Goal: Task Accomplishment & Management: Manage account settings

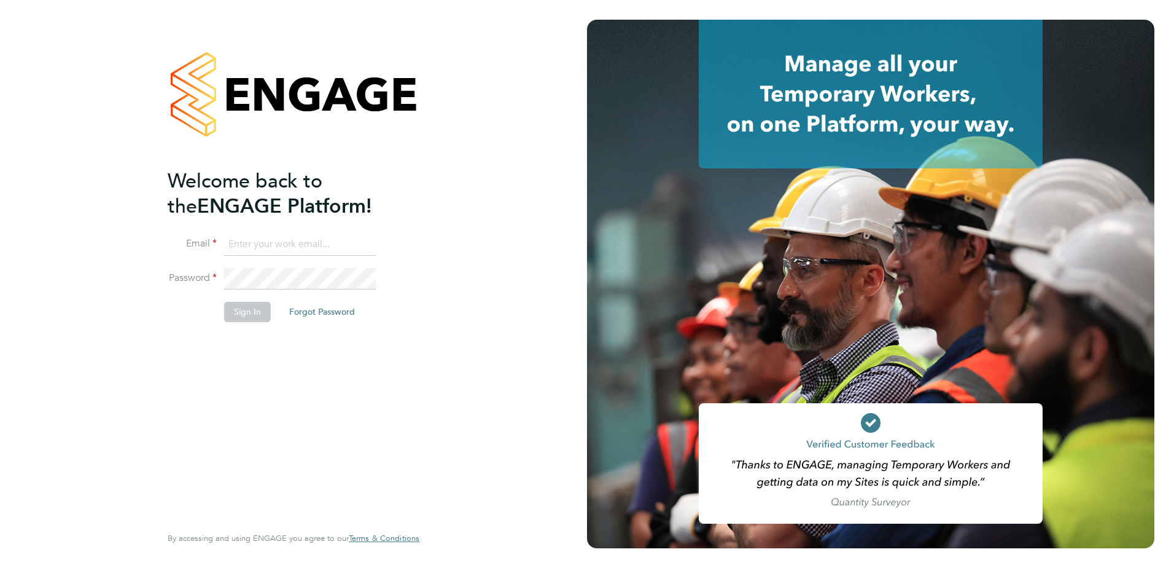
type input "[PERSON_NAME][EMAIL_ADDRESS][PERSON_NAME][DOMAIN_NAME]"
click at [261, 319] on button "Sign In" at bounding box center [247, 312] width 47 height 20
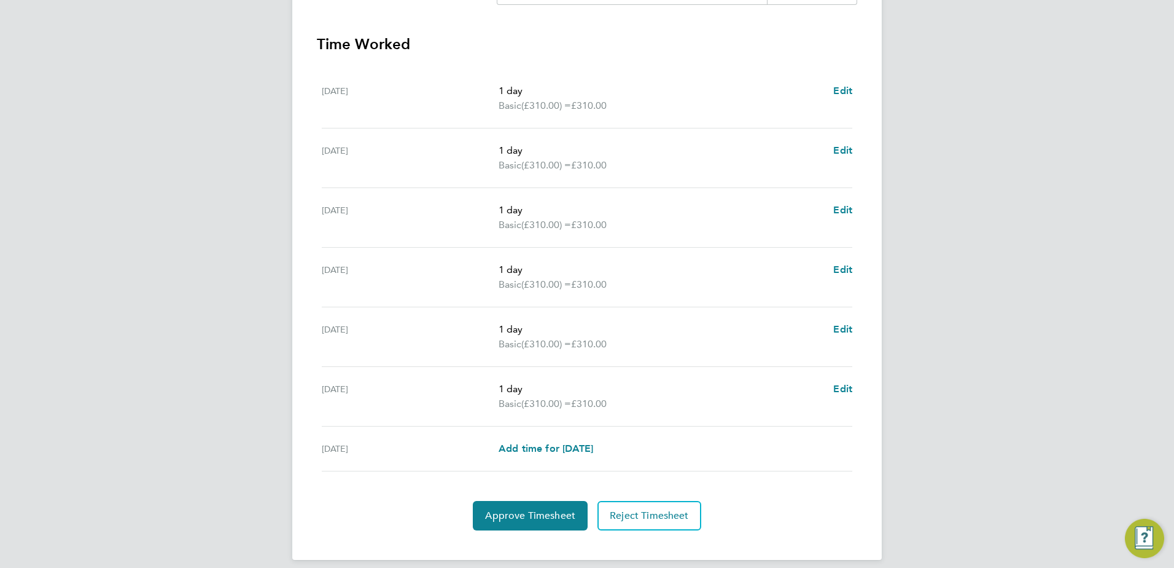
scroll to position [357, 0]
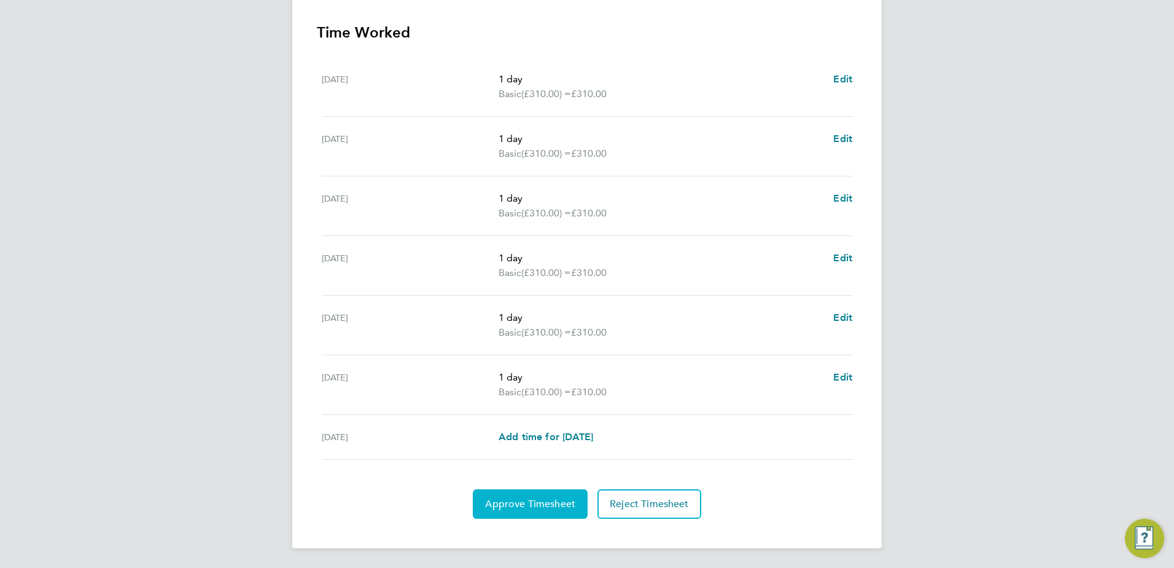
click at [550, 505] on span "Approve Timesheet" at bounding box center [530, 504] width 90 height 12
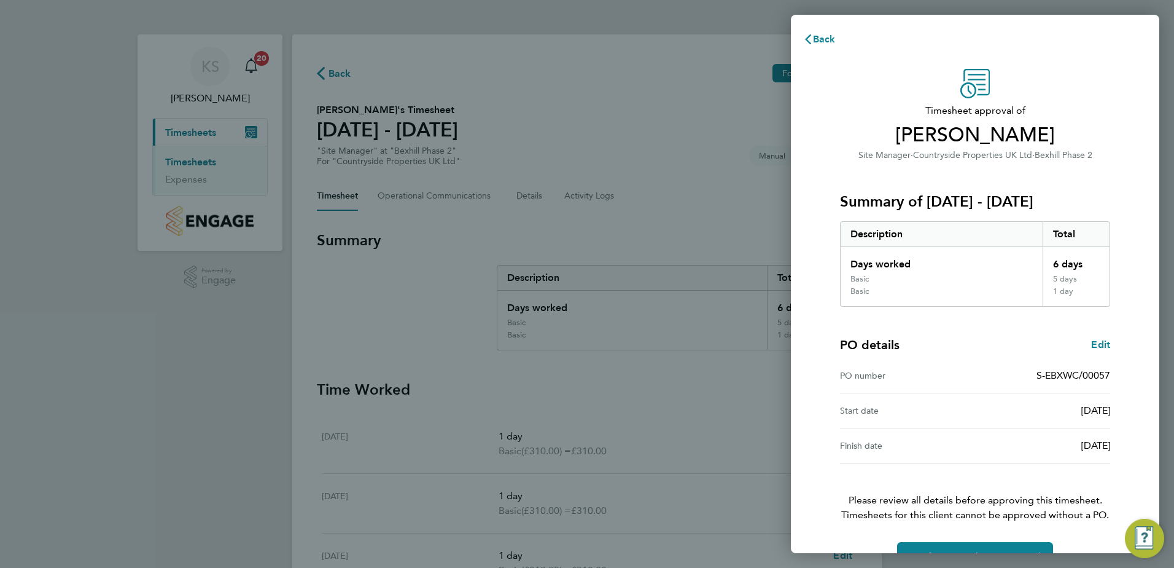
scroll to position [33, 0]
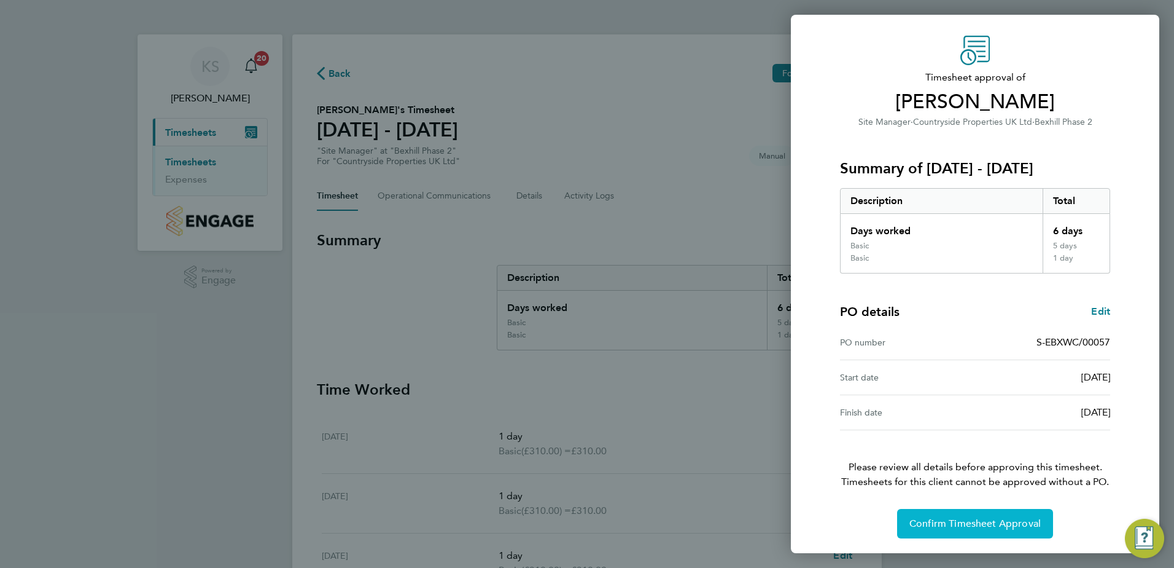
click at [945, 523] on span "Confirm Timesheet Approval" at bounding box center [975, 523] width 131 height 12
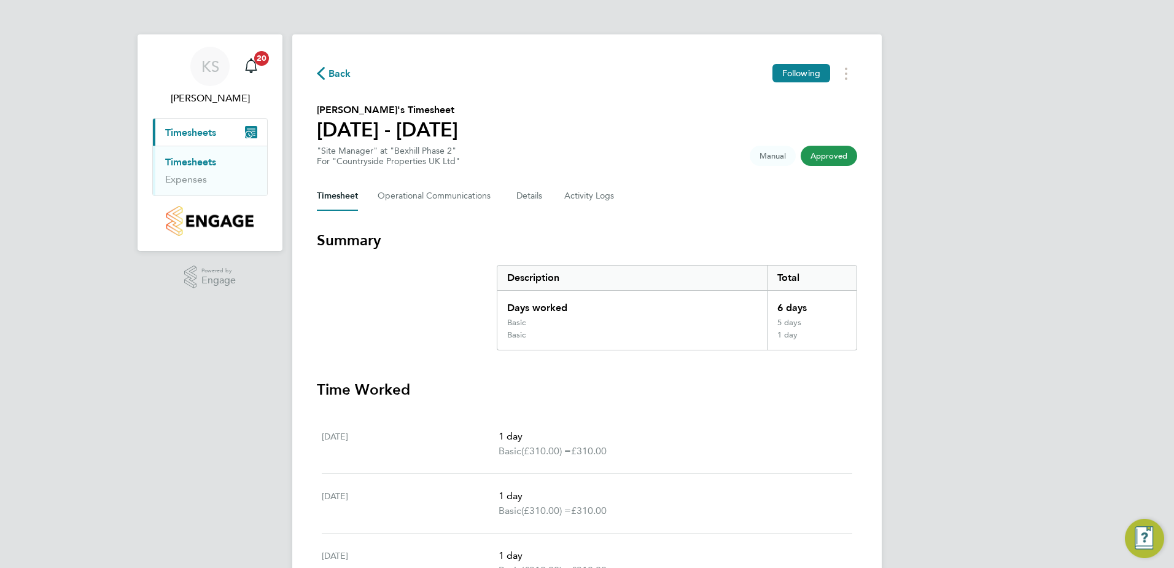
drag, startPoint x: 44, startPoint y: 126, endPoint x: 161, endPoint y: 10, distance: 165.0
click at [44, 126] on div "KS [PERSON_NAME] Notifications 20 Applications: Current page: Timesheets Timesh…" at bounding box center [587, 432] width 1174 height 865
